Goal: Information Seeking & Learning: Learn about a topic

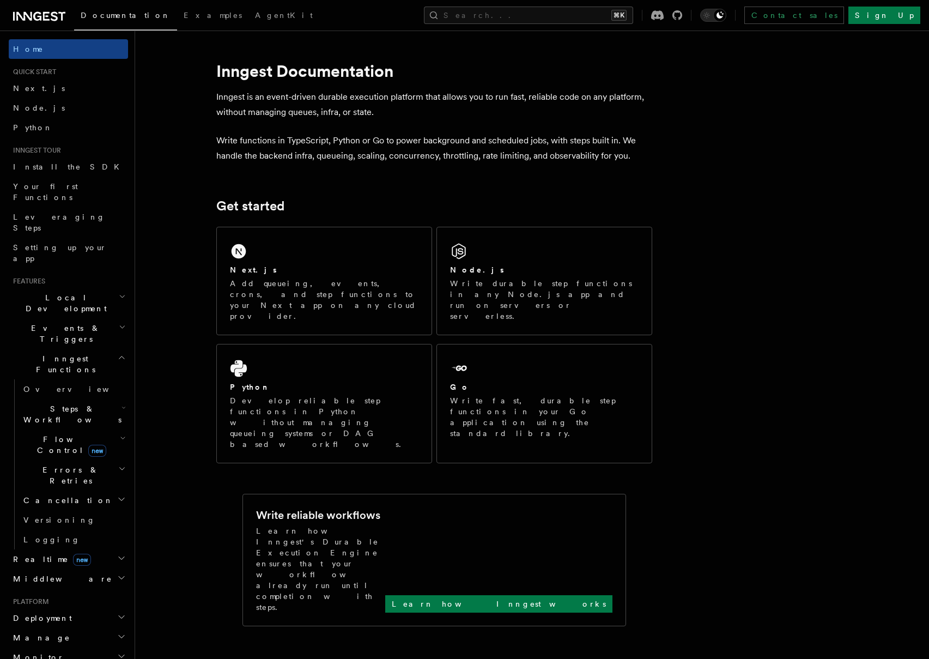
click at [118, 353] on icon "button" at bounding box center [122, 357] width 8 height 9
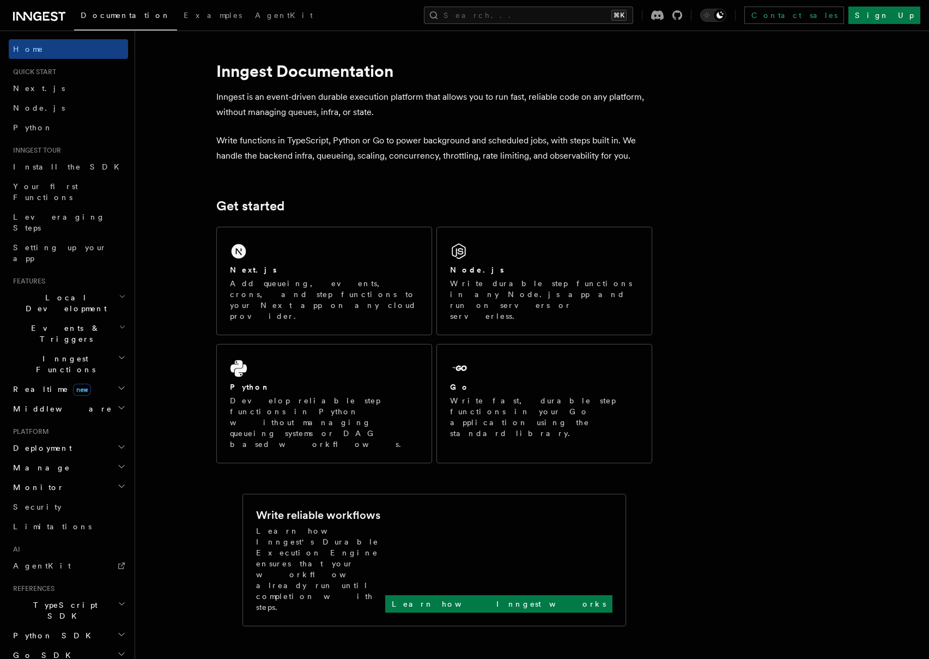
click at [47, 403] on span "Middleware" at bounding box center [60, 408] width 103 height 11
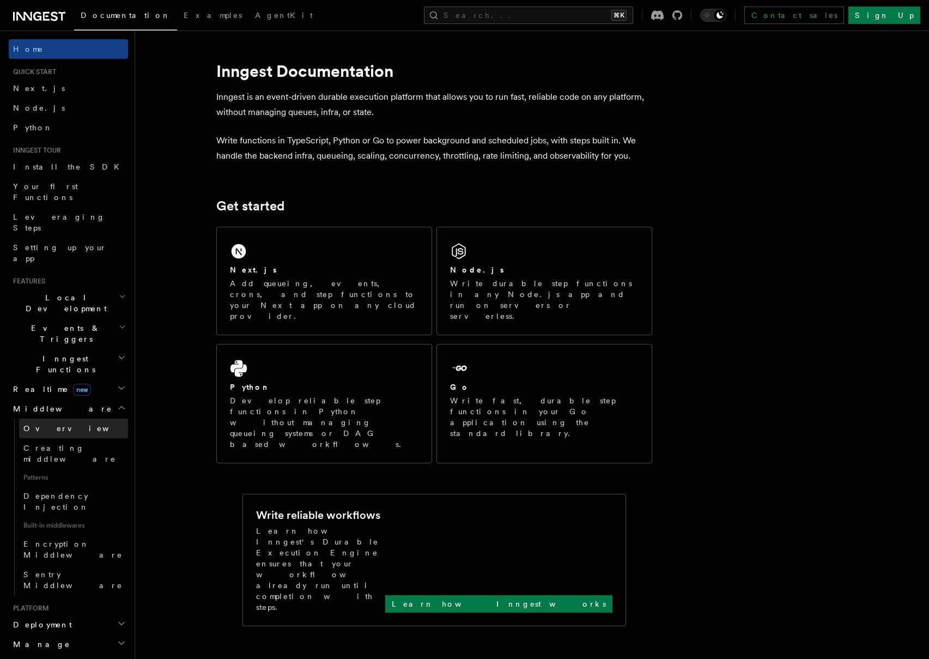
click at [46, 424] on span "Overview" at bounding box center [79, 428] width 112 height 9
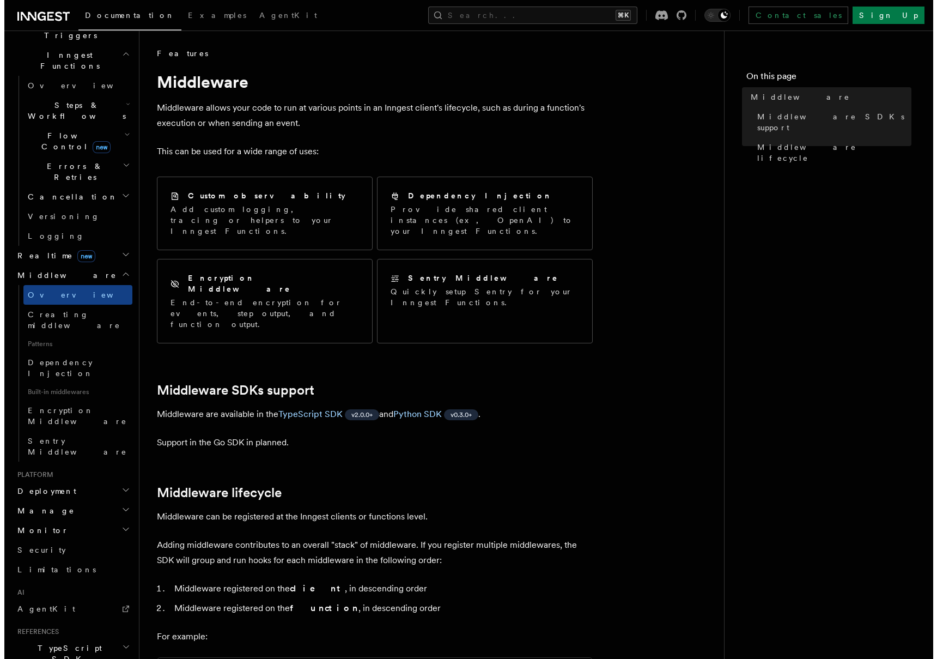
scroll to position [346, 0]
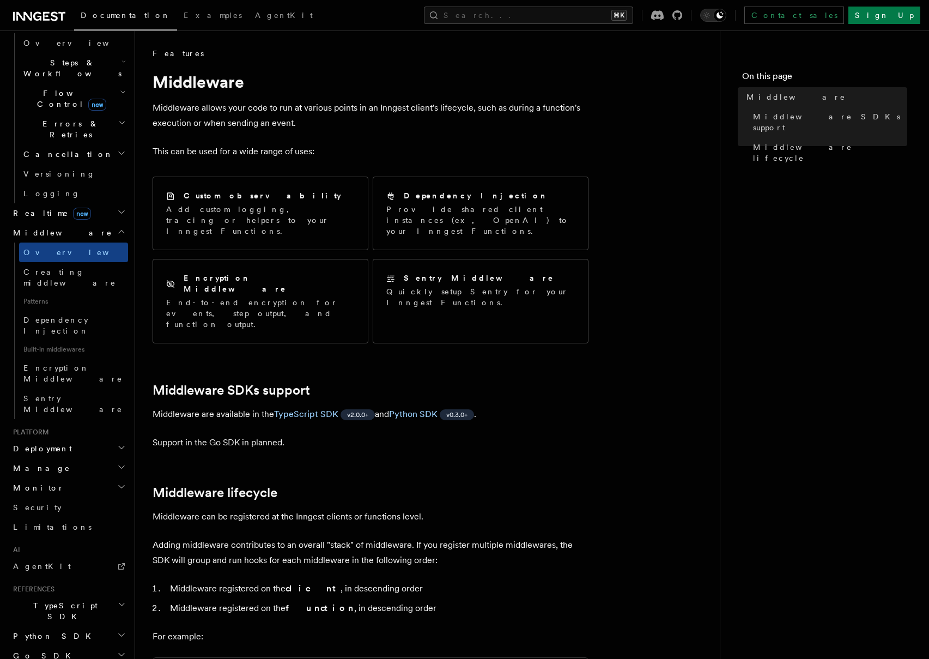
click at [75, 439] on h2 "Deployment" at bounding box center [68, 449] width 119 height 20
click at [78, 571] on span "Cloud Providers Setup" at bounding box center [69, 587] width 101 height 33
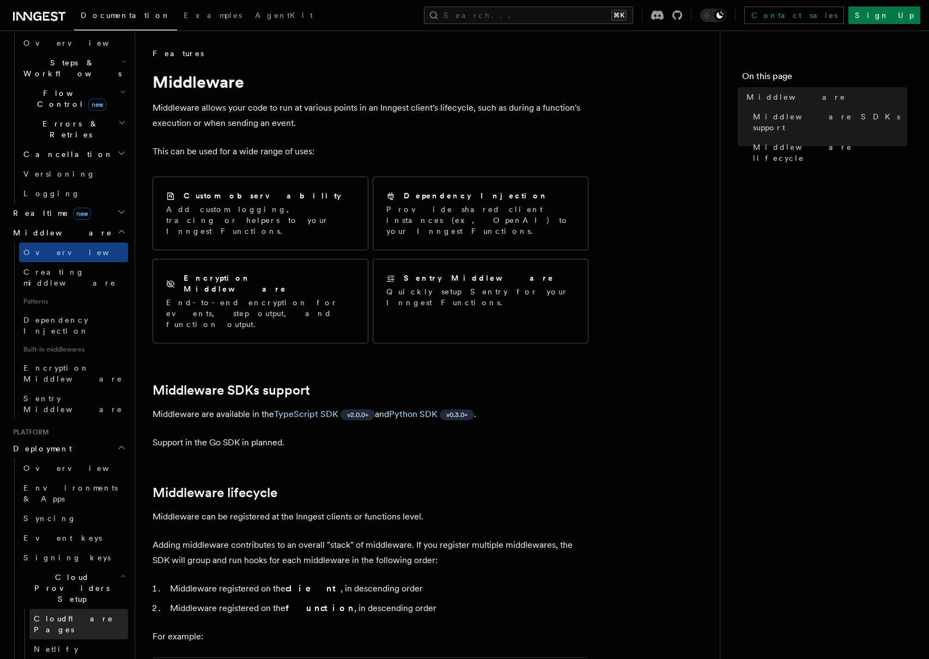
click at [66, 614] on span "Cloudflare Pages" at bounding box center [74, 624] width 80 height 20
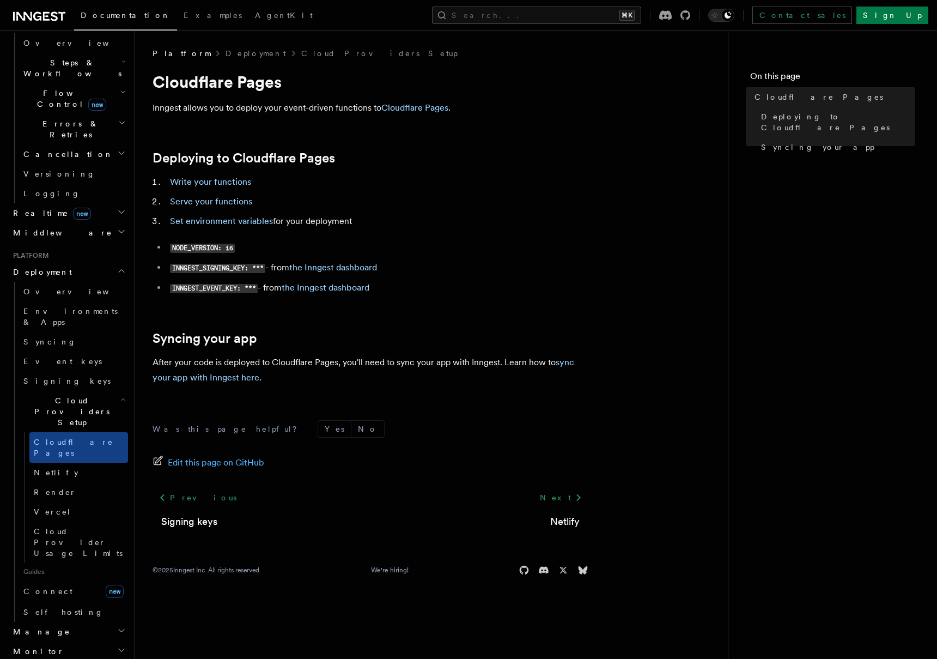
click at [40, 19] on icon at bounding box center [37, 16] width 8 height 9
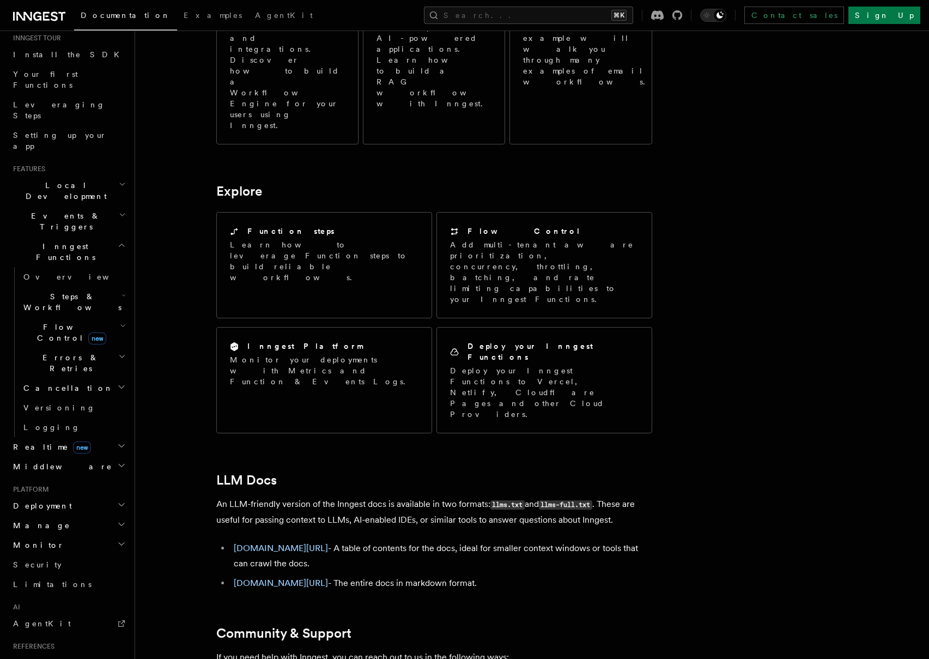
scroll to position [213, 0]
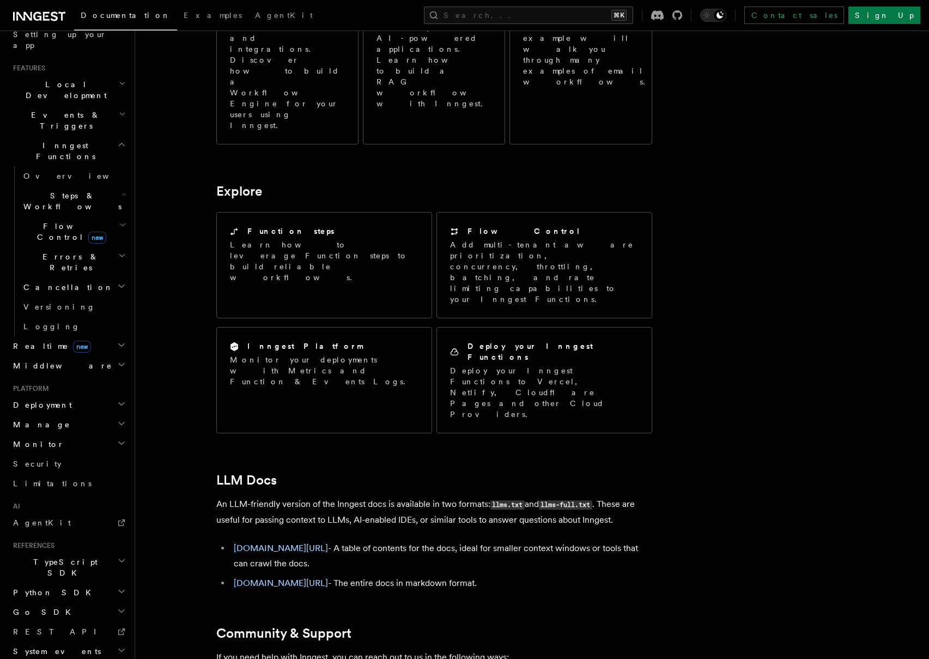
click at [27, 340] on span "Realtime new" at bounding box center [50, 345] width 82 height 11
click at [73, 340] on span "new" at bounding box center [82, 346] width 18 height 12
drag, startPoint x: 84, startPoint y: 247, endPoint x: 81, endPoint y: 256, distance: 9.3
click at [84, 336] on h2 "Realtime new" at bounding box center [68, 346] width 119 height 20
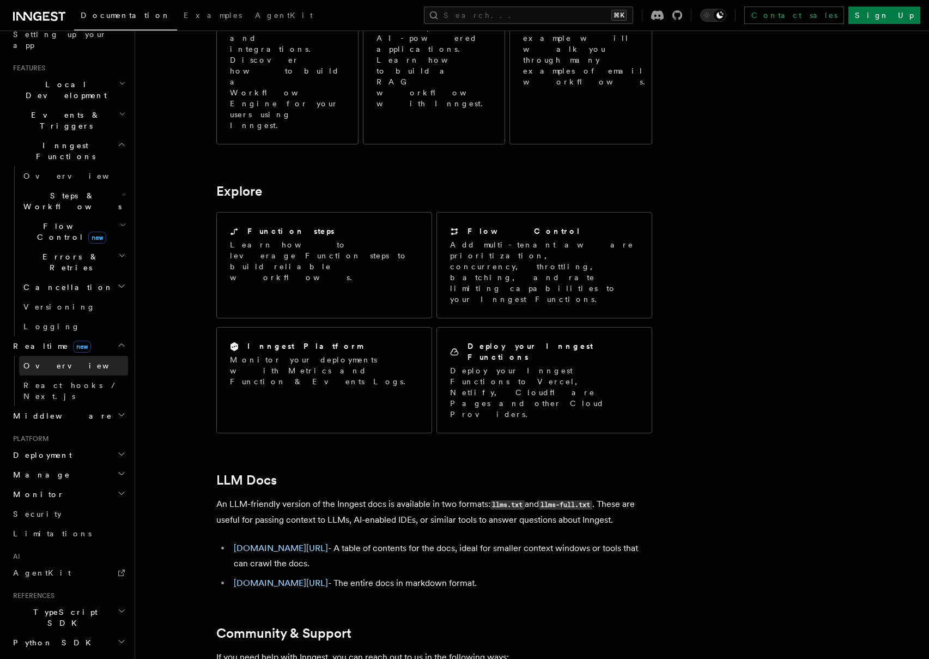
click at [72, 356] on link "Overview" at bounding box center [73, 366] width 109 height 20
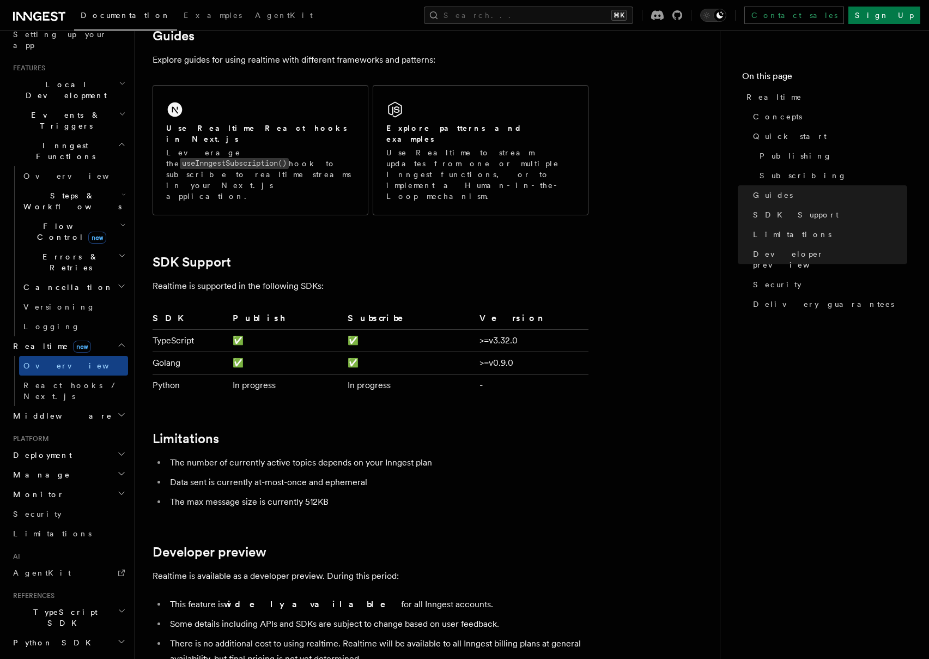
scroll to position [2877, 0]
